Goal: Information Seeking & Learning: Learn about a topic

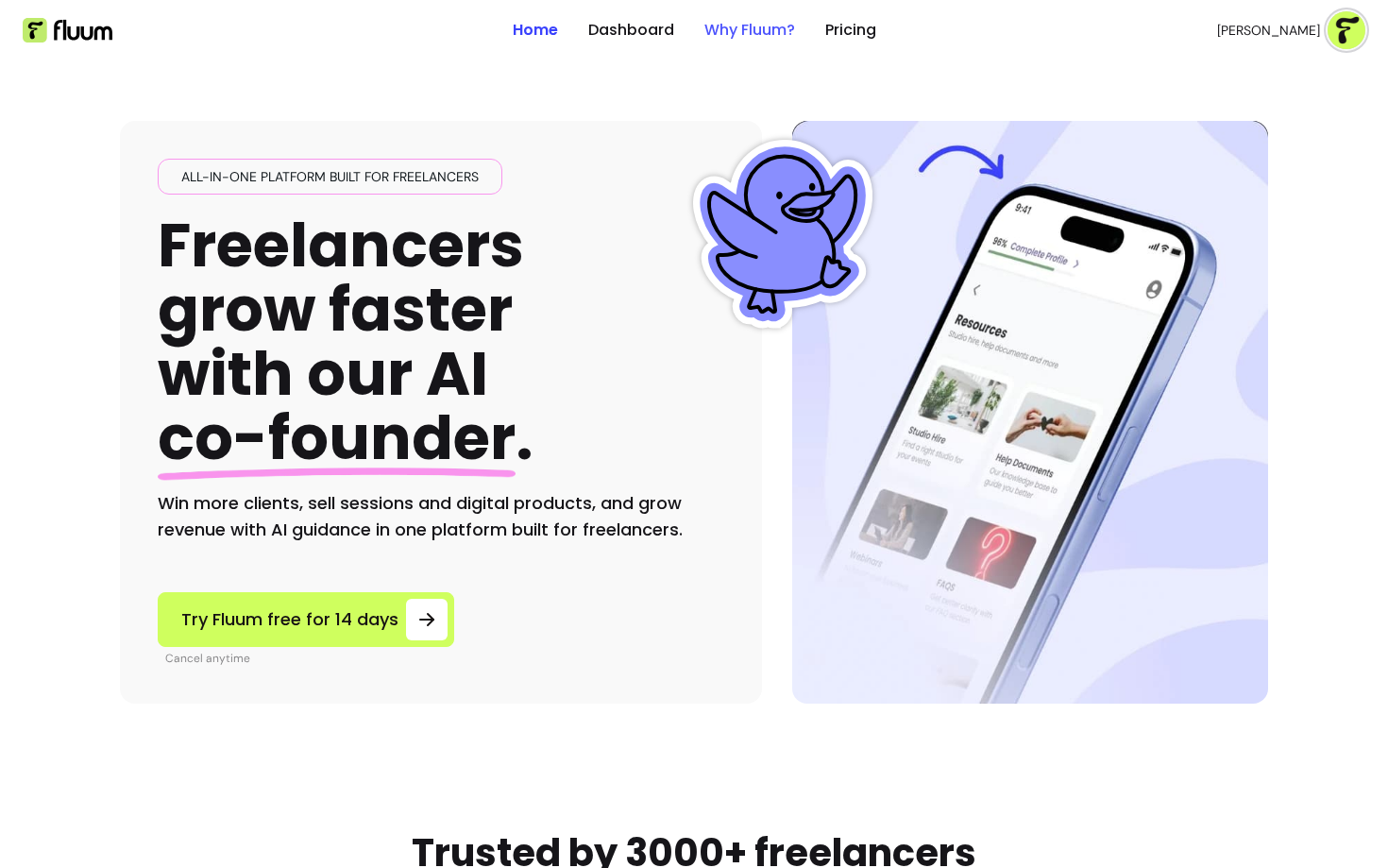
click at [738, 23] on link "Why Fluum?" at bounding box center [750, 29] width 90 height 23
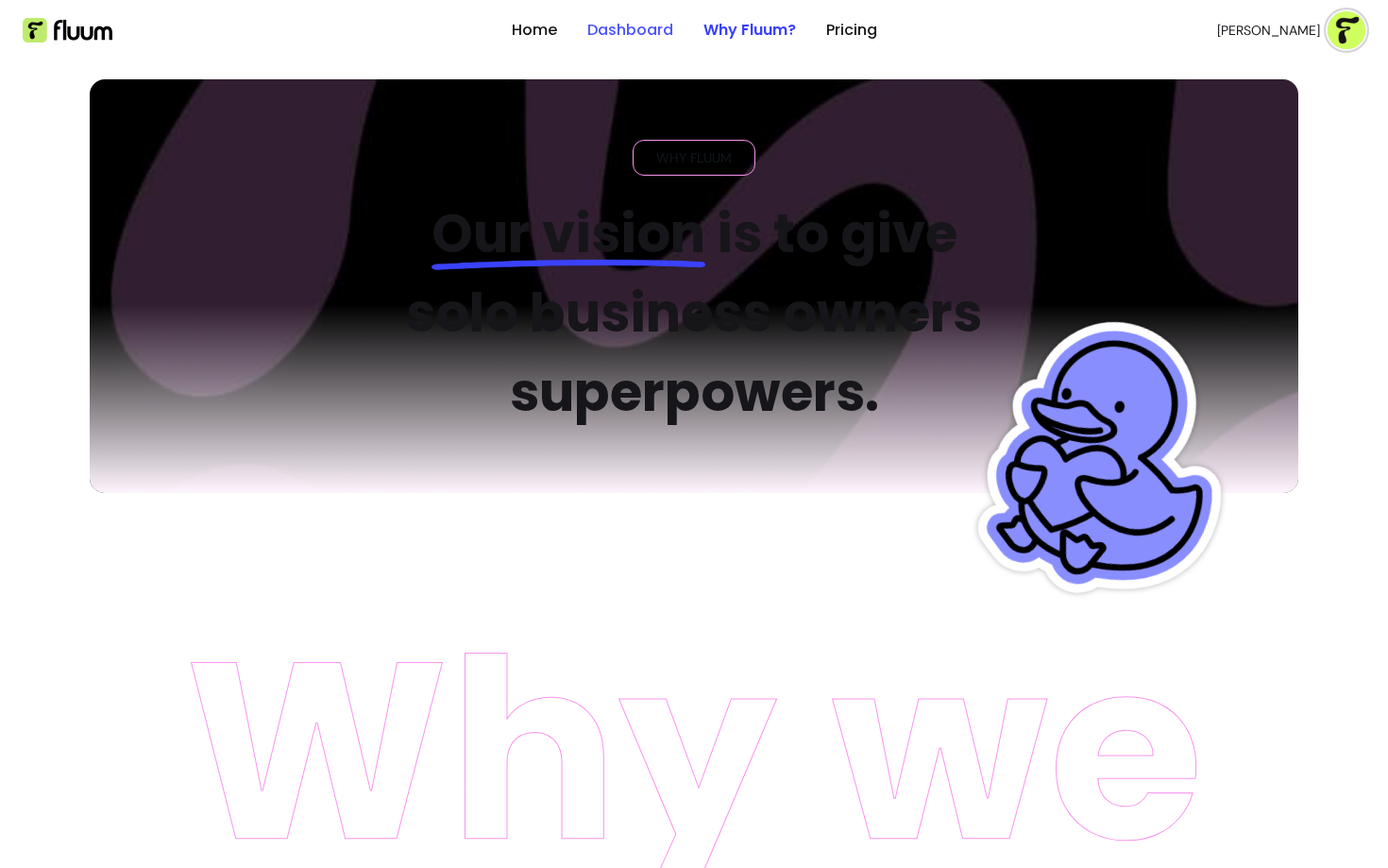
click at [639, 36] on link "Dashboard" at bounding box center [630, 29] width 86 height 23
click at [864, 37] on link "Pricing" at bounding box center [852, 29] width 51 height 23
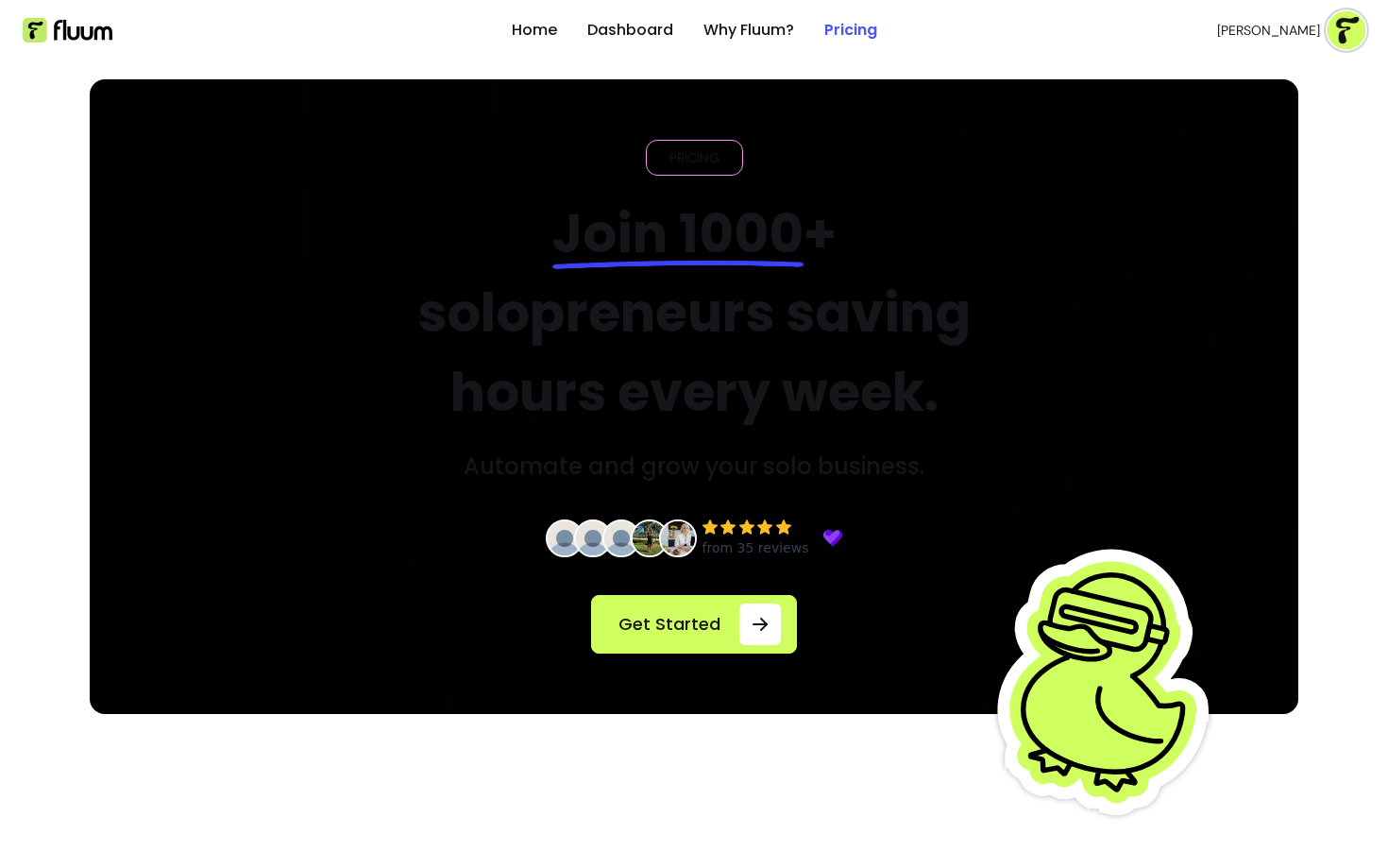
click at [854, 23] on link "Pricing" at bounding box center [851, 29] width 53 height 23
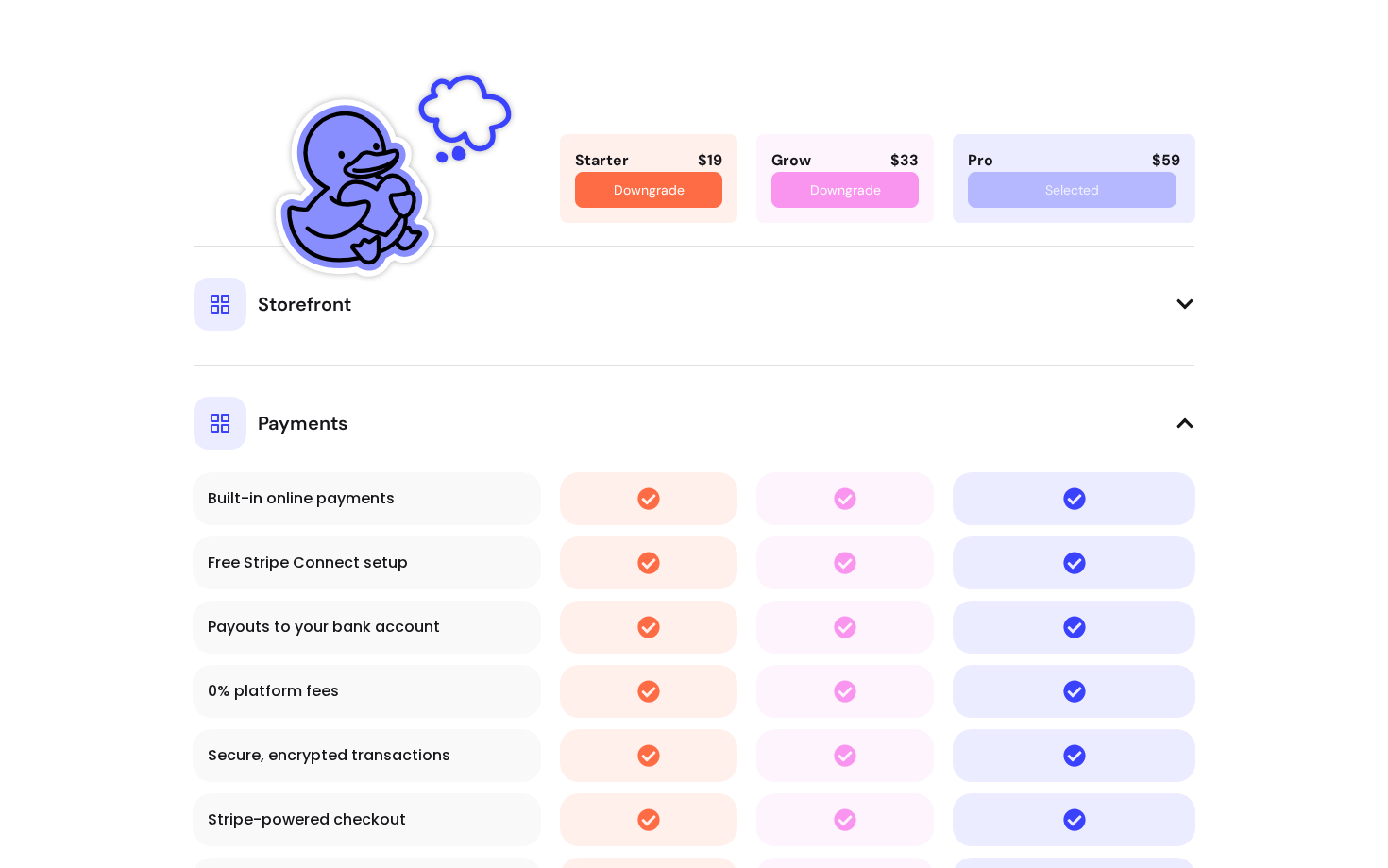
scroll to position [3508, 0]
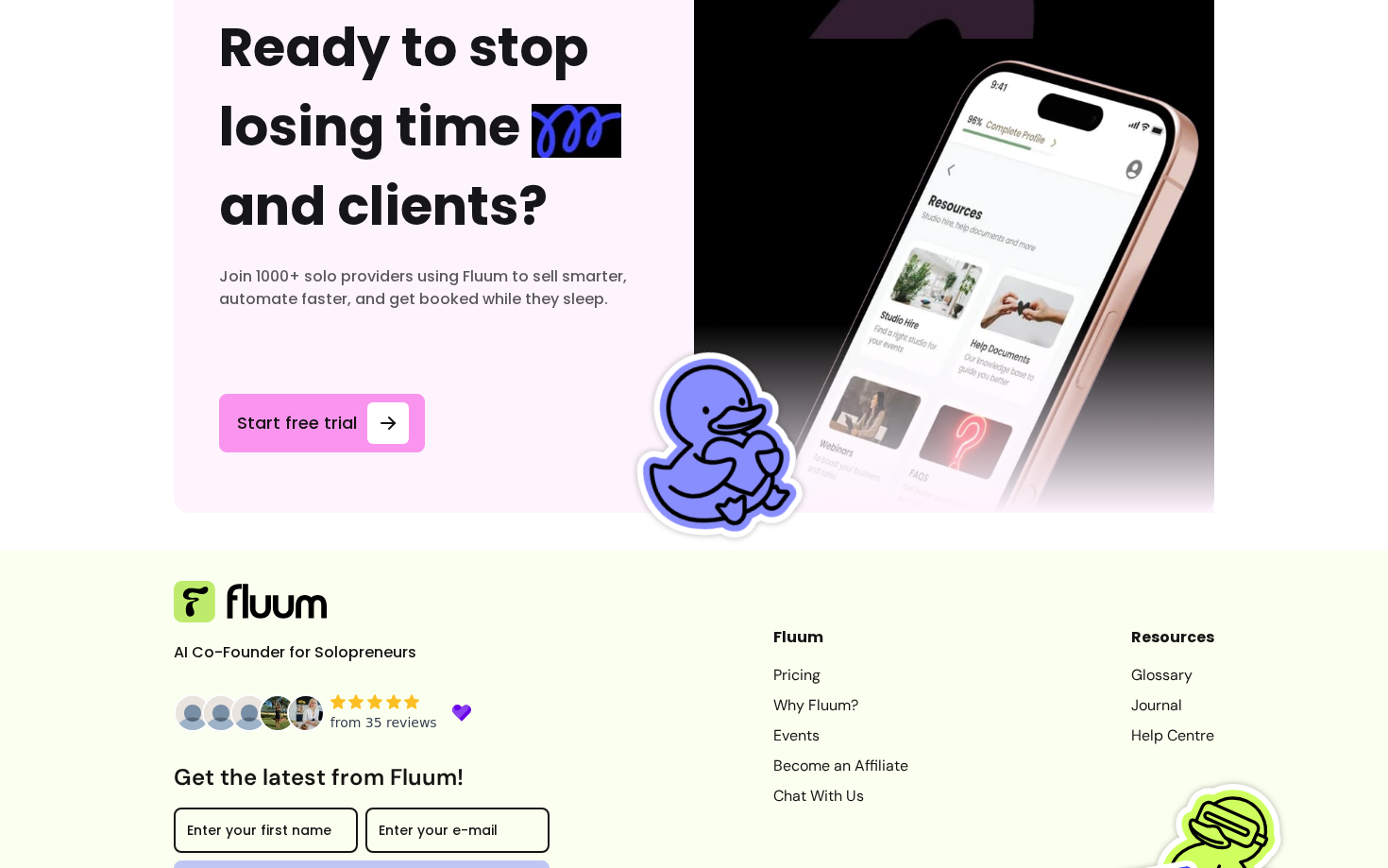
scroll to position [8374, 0]
